Goal: Information Seeking & Learning: Learn about a topic

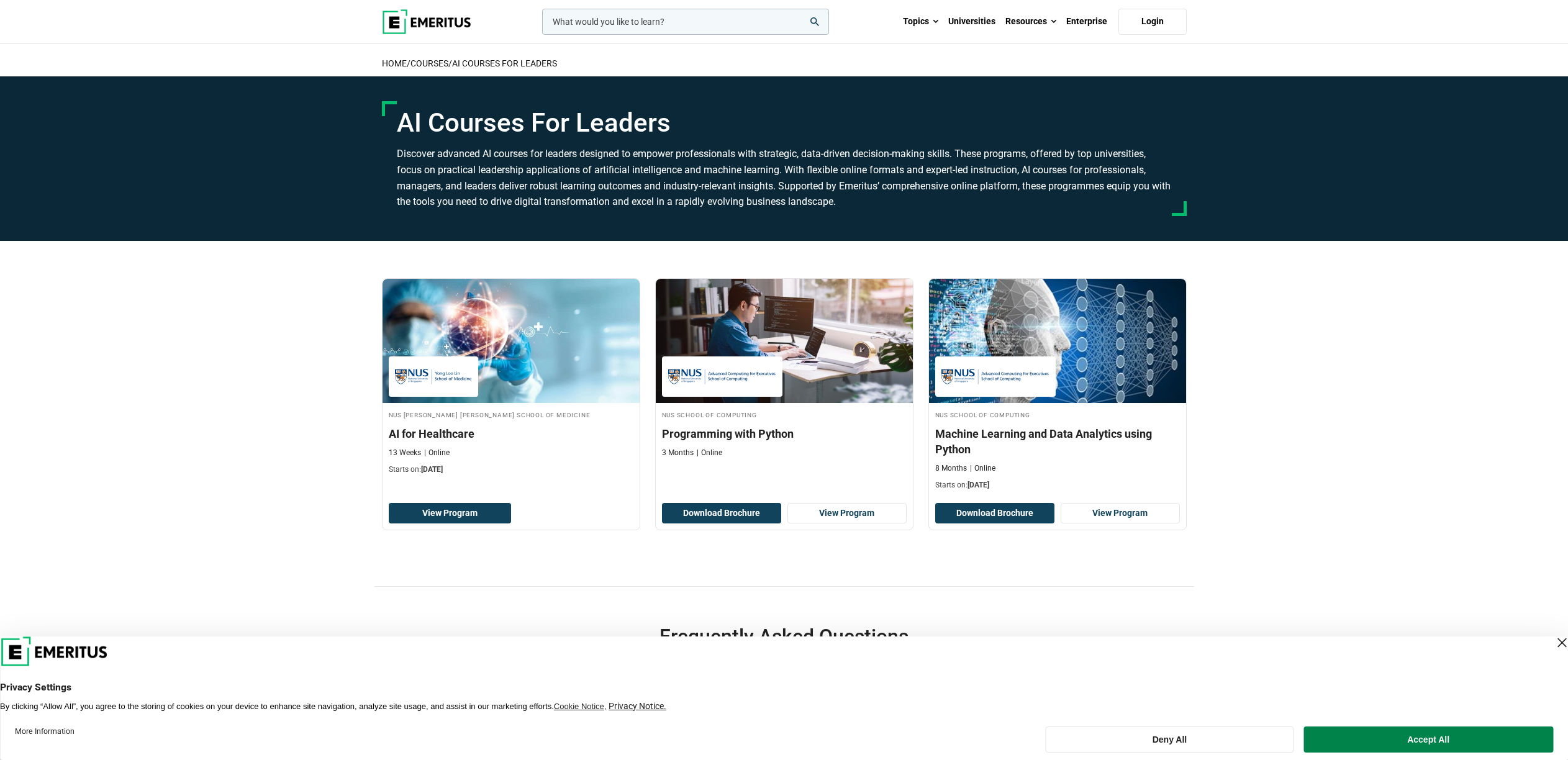
click at [633, 24] on input "woocommerce-product-search-field-0" at bounding box center [685, 22] width 287 height 26
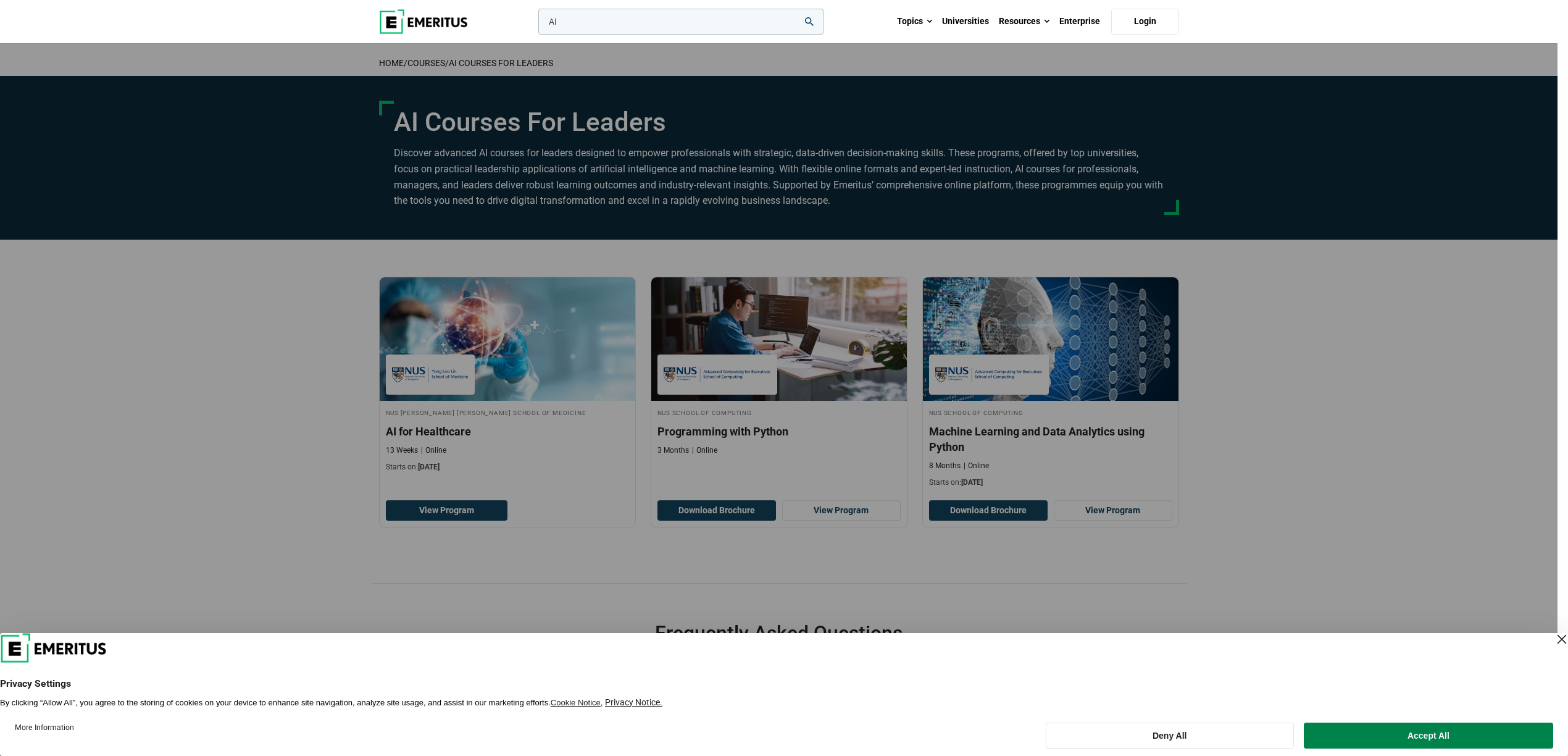
type input "AI"
click at [536, 25] on button "search" at bounding box center [536, 25] width 0 height 0
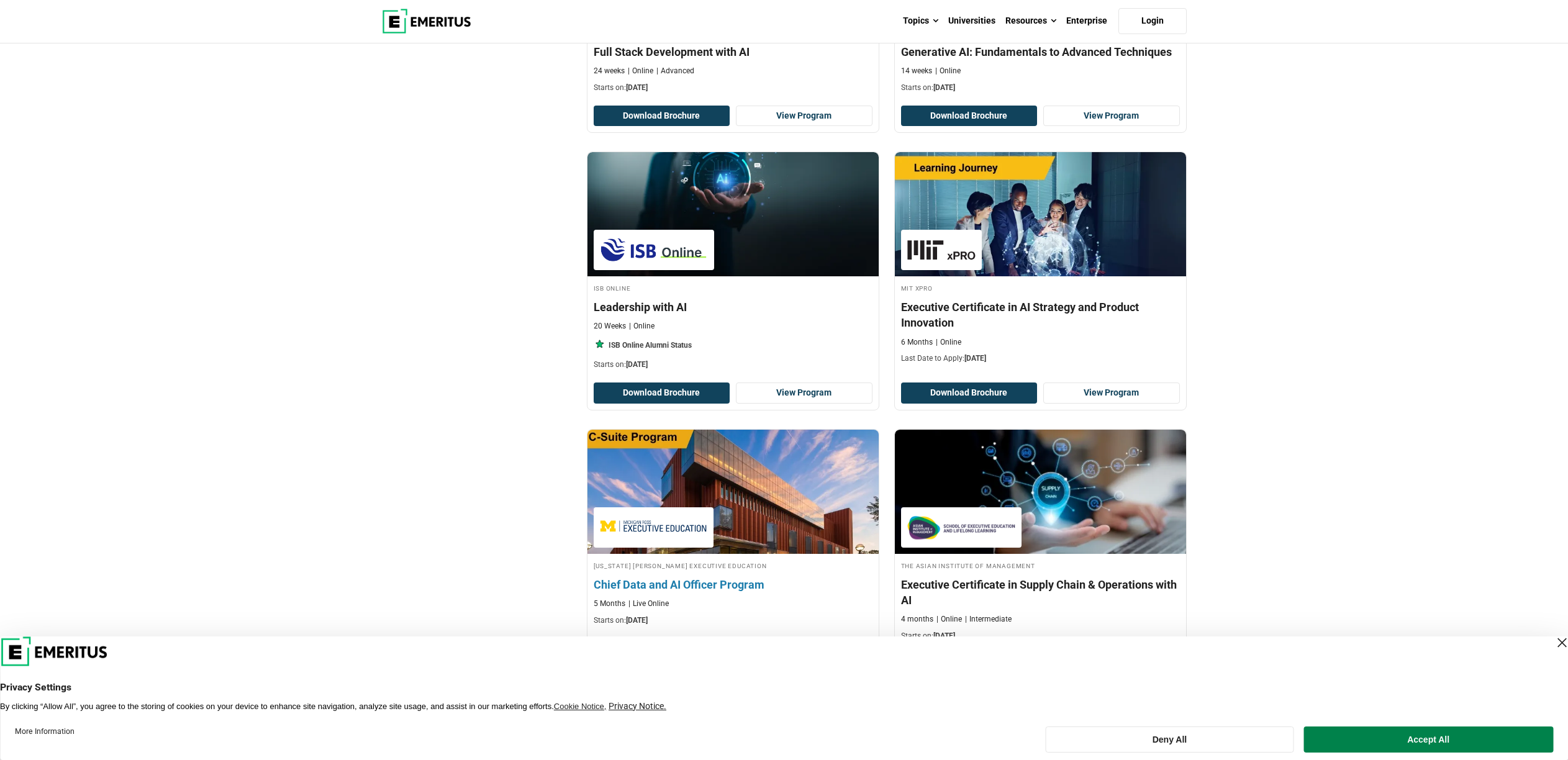
scroll to position [2182, 0]
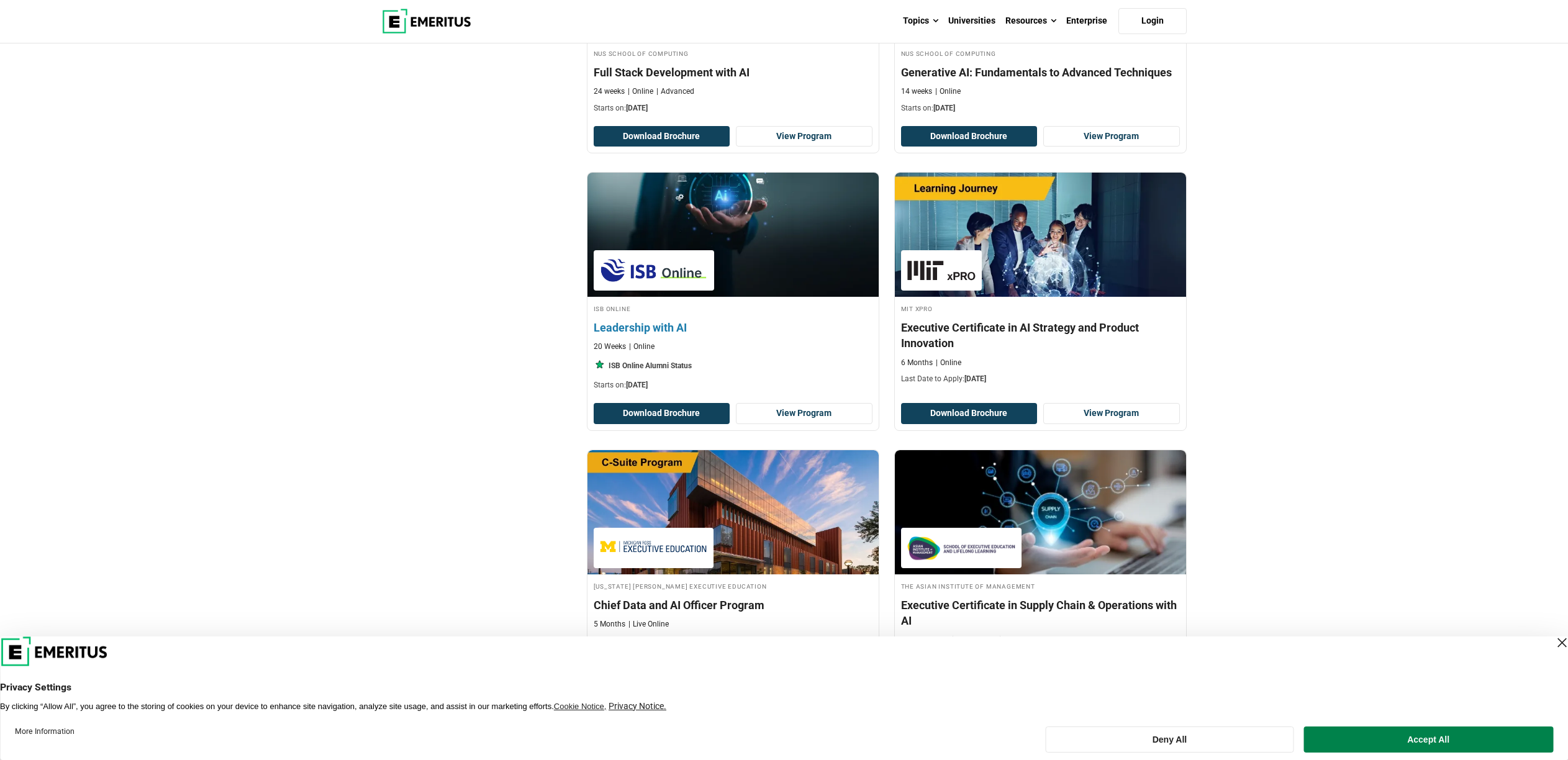
click at [625, 332] on h4 "Leadership with AI" at bounding box center [733, 328] width 279 height 15
